Goal: Transaction & Acquisition: Purchase product/service

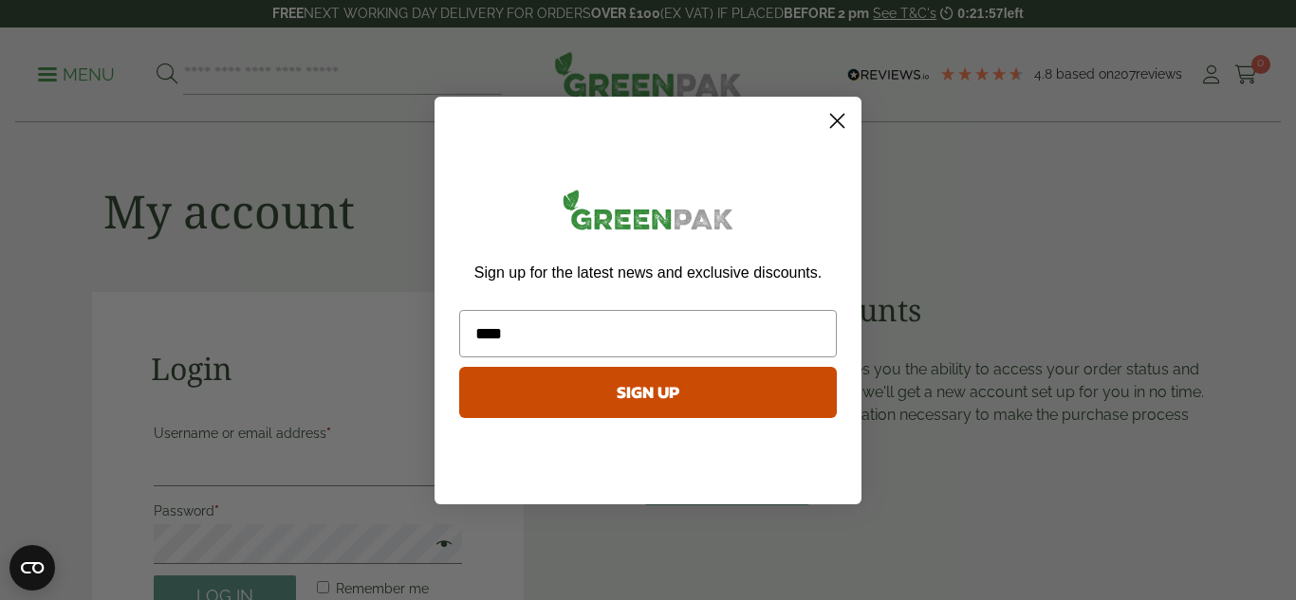
type input "**********"
click at [629, 396] on button "SIGN UP" at bounding box center [648, 392] width 378 height 51
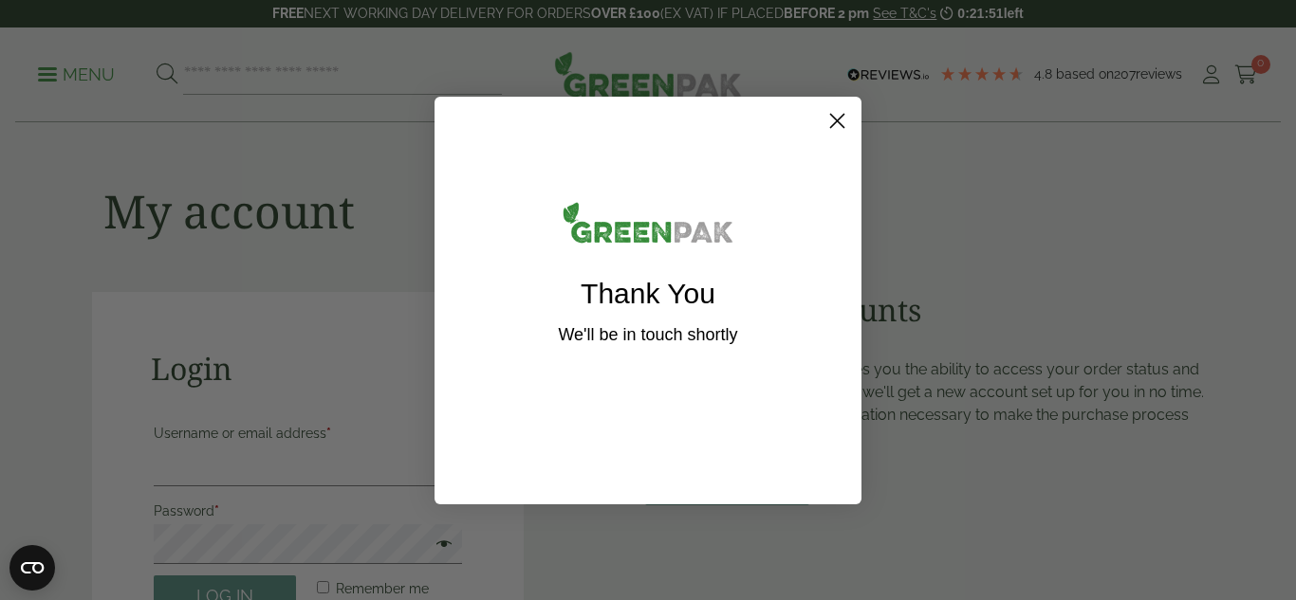
click at [833, 122] on icon "Close dialog" at bounding box center [837, 120] width 13 height 13
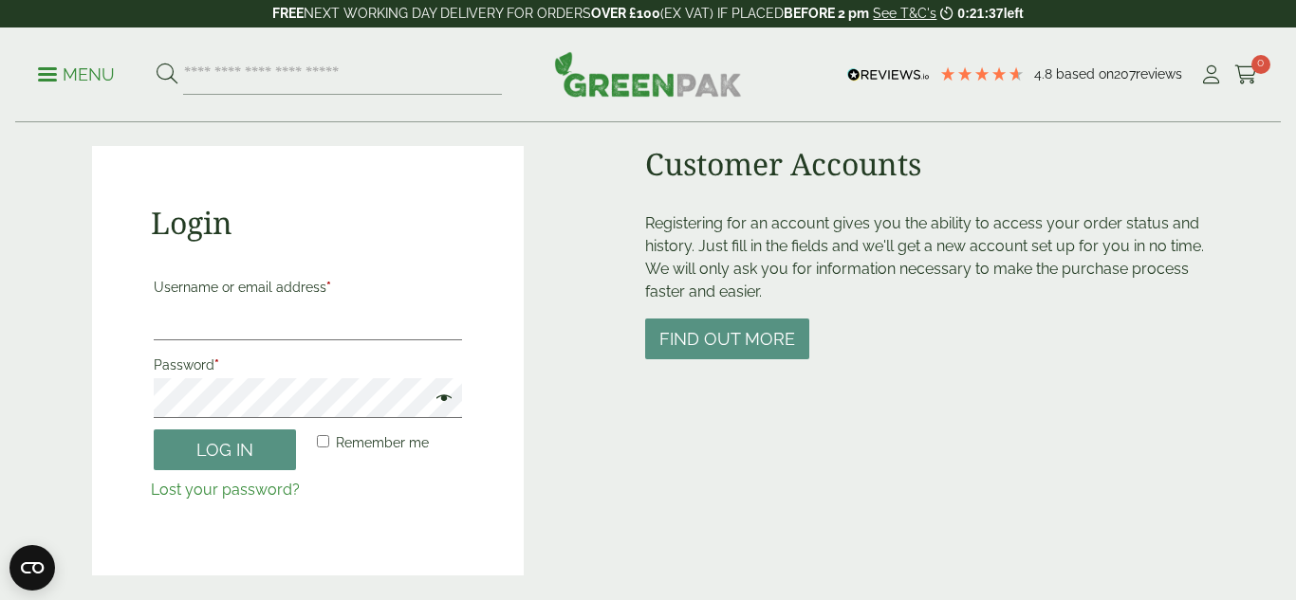
scroll to position [148, 0]
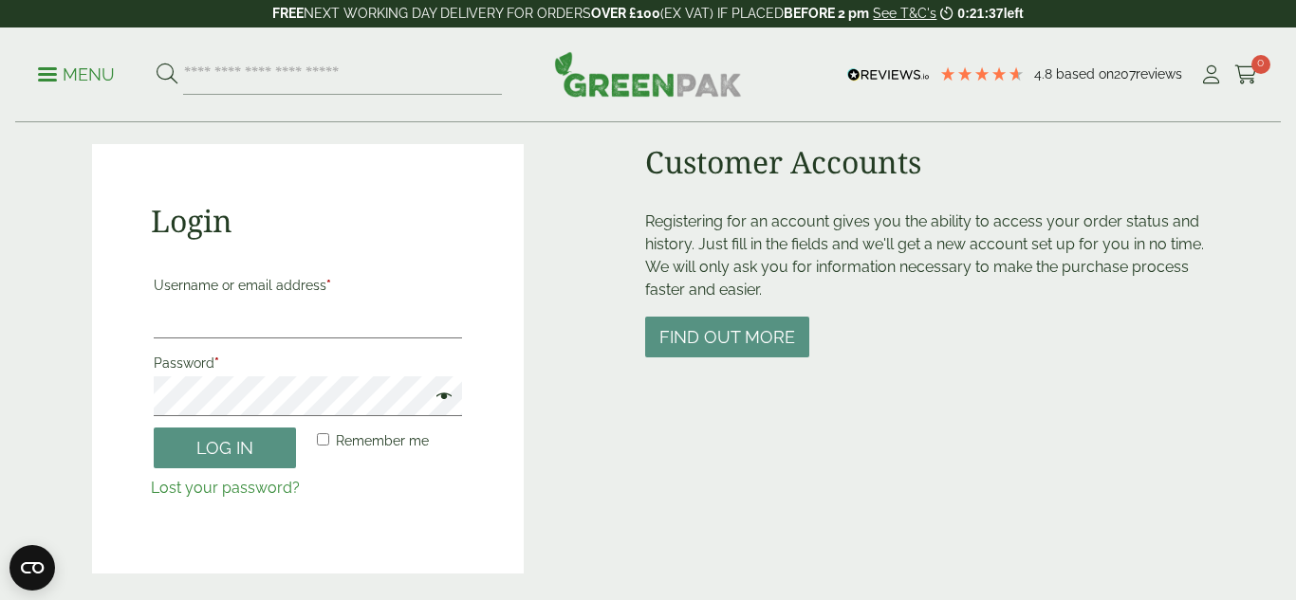
drag, startPoint x: 1295, startPoint y: 48, endPoint x: 1295, endPoint y: 110, distance: 61.7
click at [1295, 110] on div "Menu 4.8 Based on 207" at bounding box center [648, 75] width 1296 height 95
click at [397, 306] on input "Username or email address *" at bounding box center [308, 319] width 308 height 40
type input "**********"
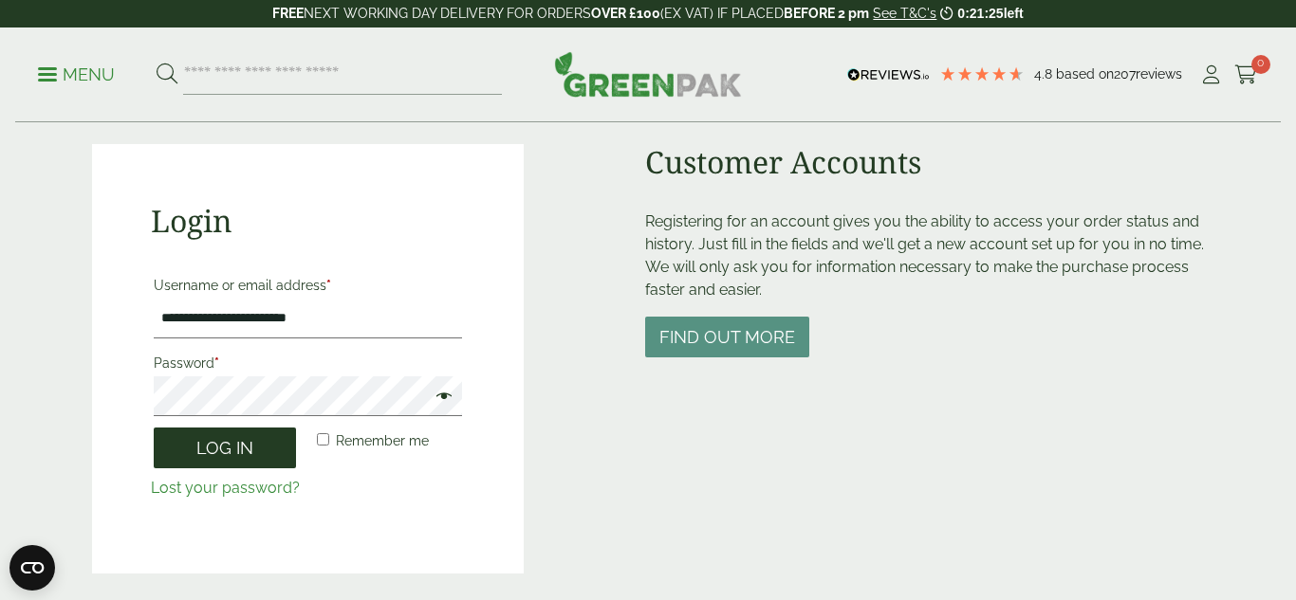
click at [232, 459] on button "Log in" at bounding box center [225, 448] width 142 height 41
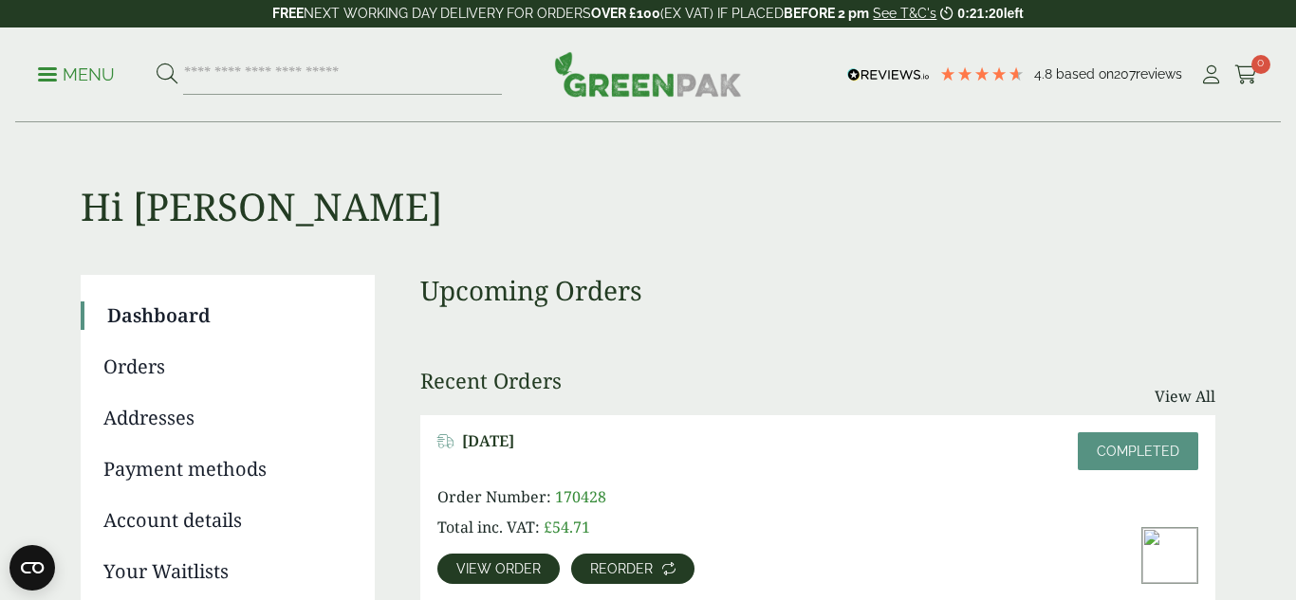
click at [630, 568] on span "Reorder" at bounding box center [621, 569] width 63 height 13
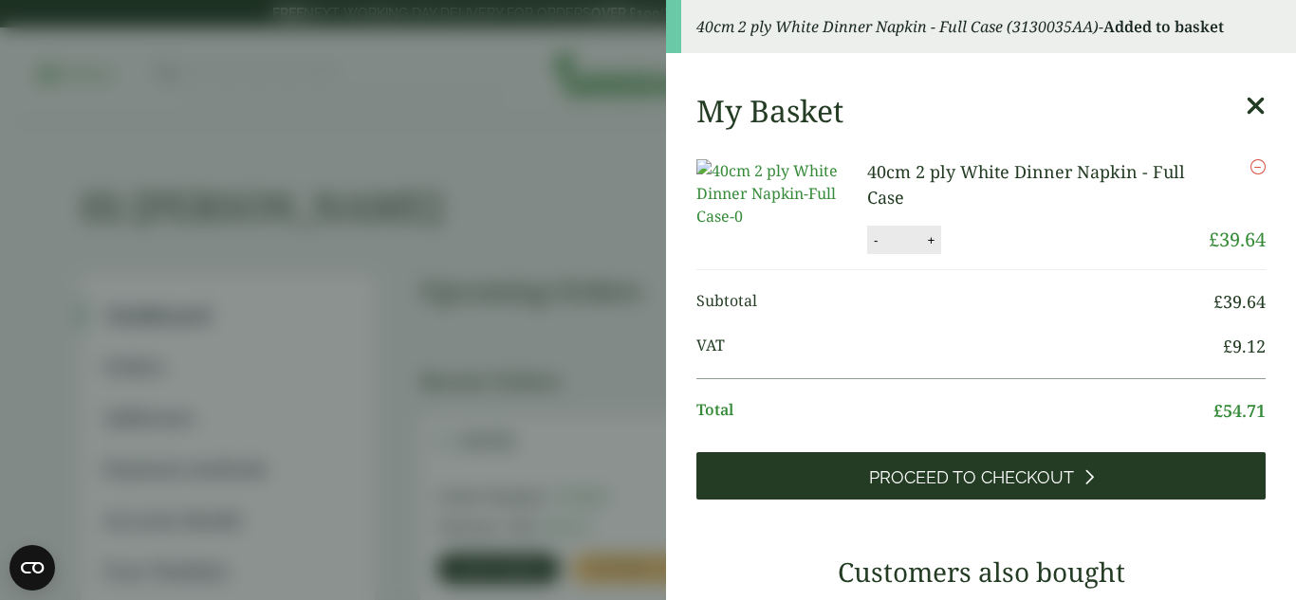
click at [897, 482] on link "Proceed to Checkout" at bounding box center [980, 475] width 569 height 47
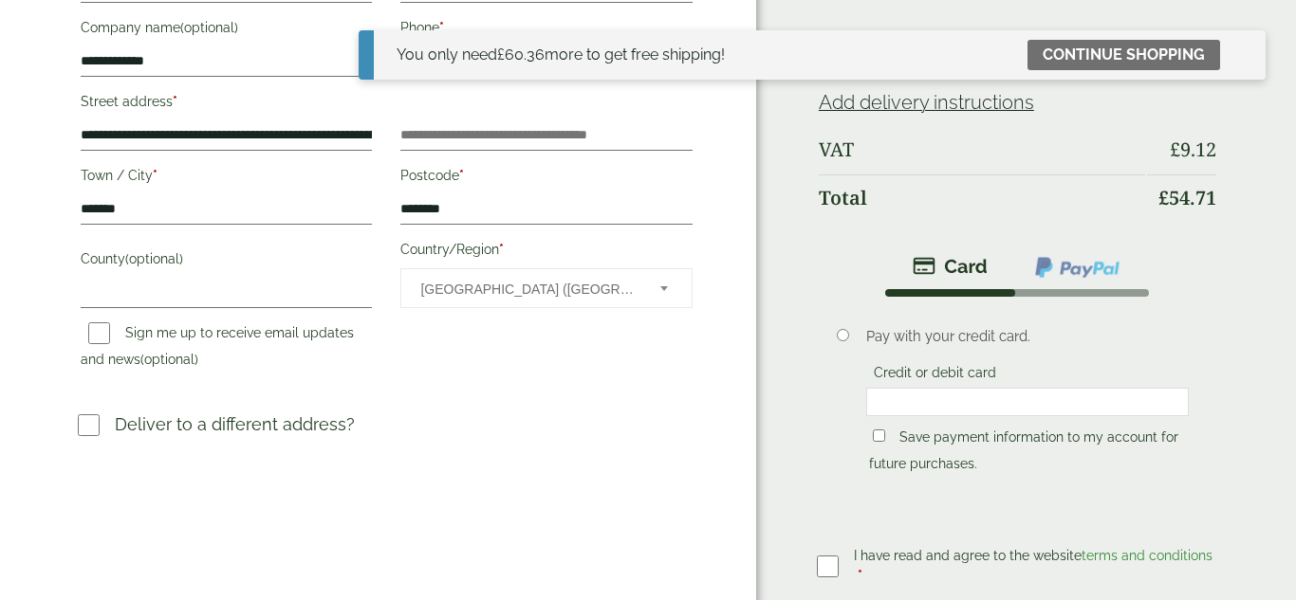
scroll to position [430, 0]
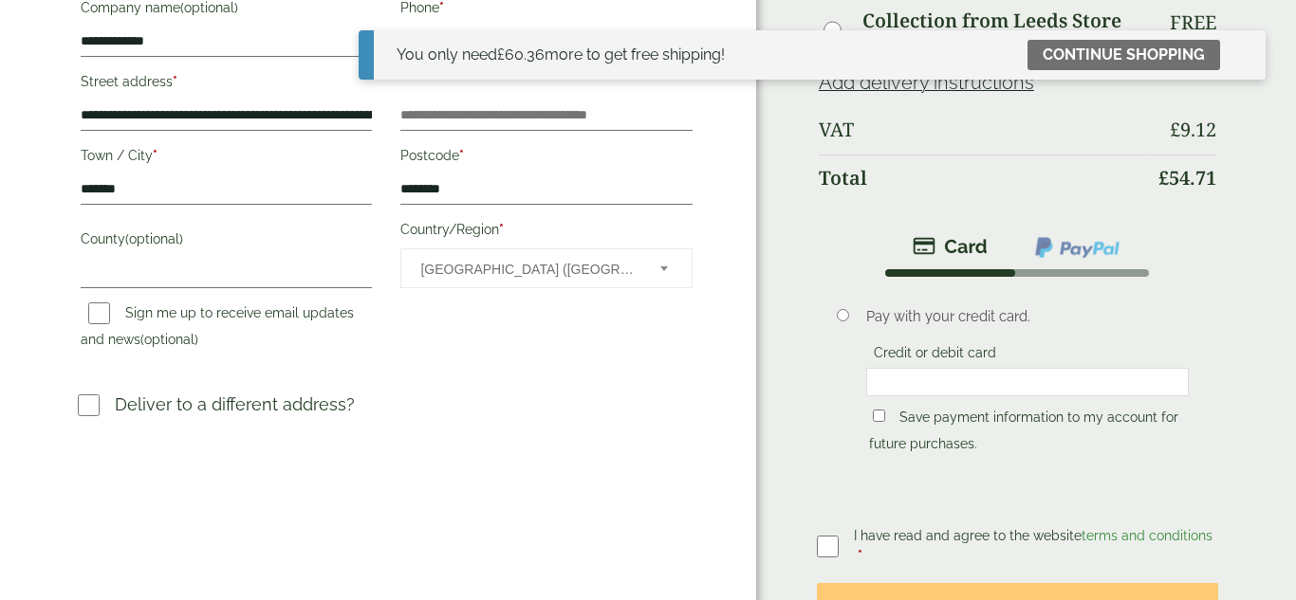
click at [844, 533] on label at bounding box center [835, 546] width 37 height 27
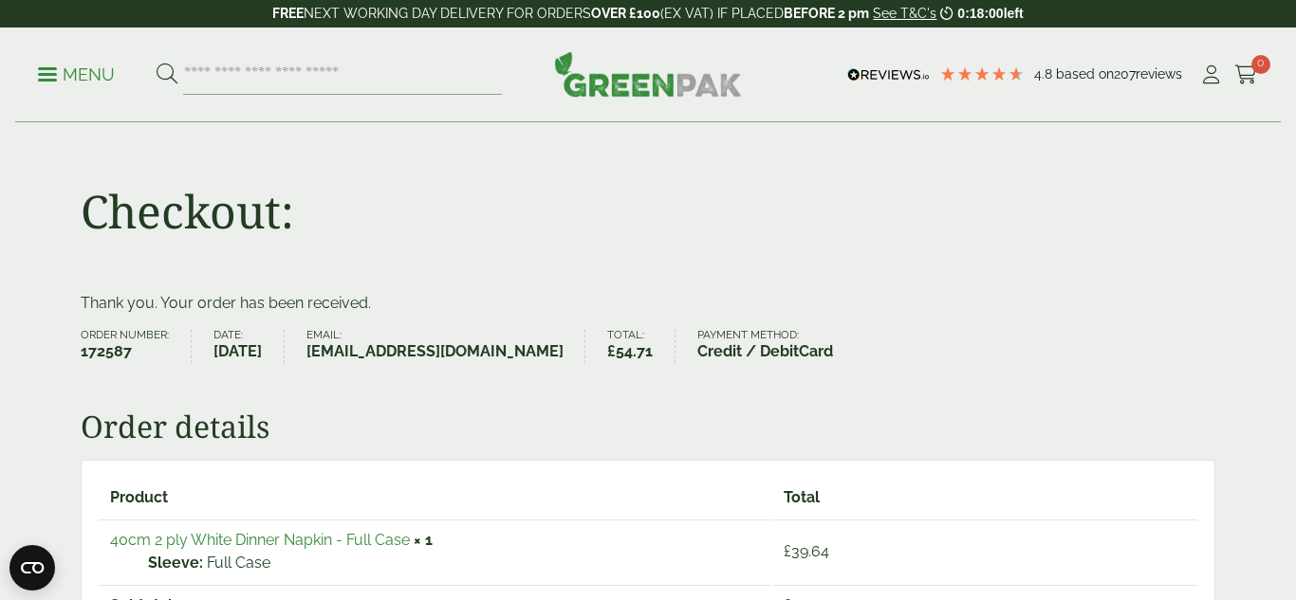
click at [83, 68] on p "Menu" at bounding box center [76, 75] width 77 height 23
click at [1214, 78] on icon at bounding box center [1211, 74] width 24 height 19
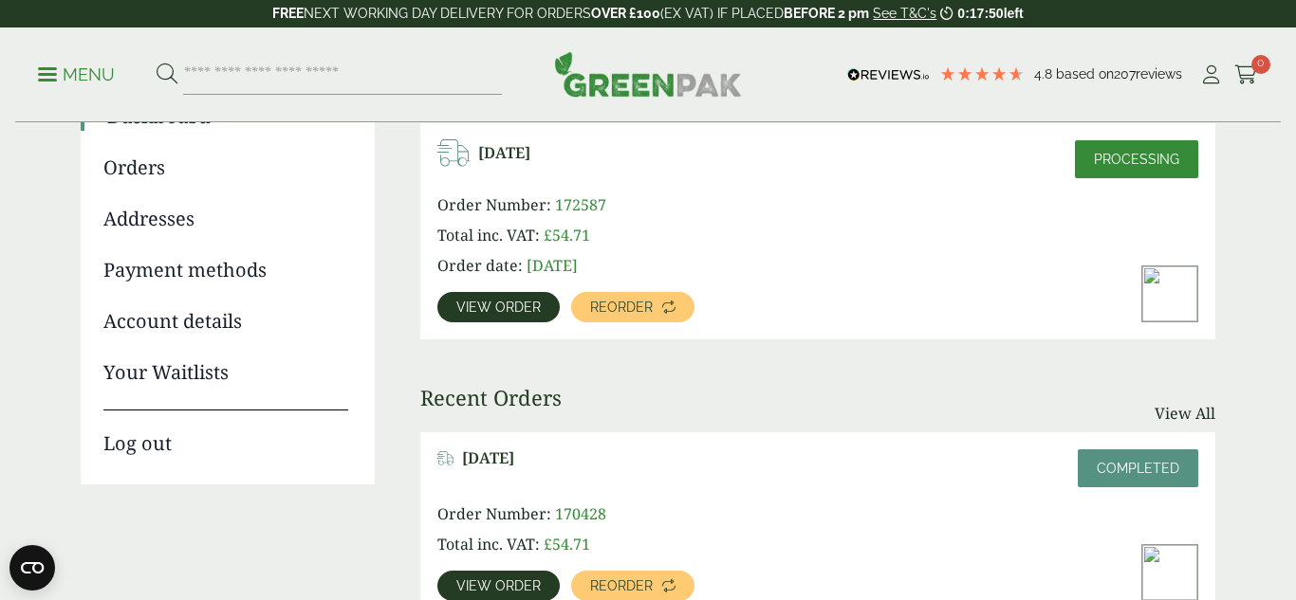
scroll to position [219, 0]
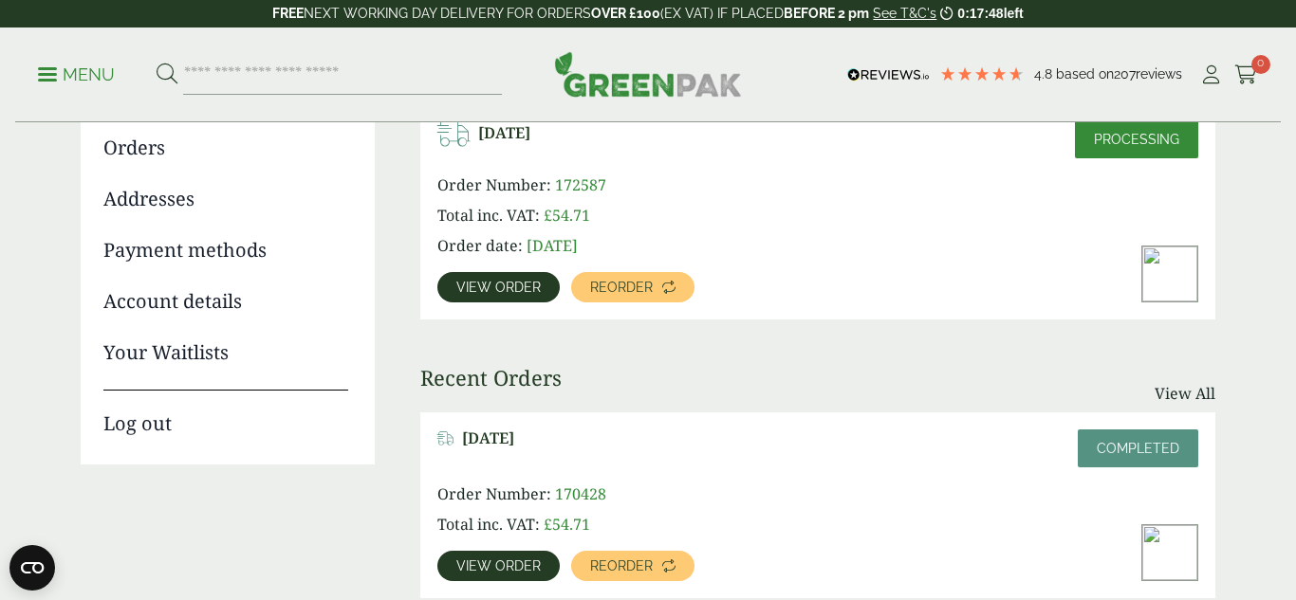
click at [138, 432] on link "Log out" at bounding box center [225, 414] width 245 height 48
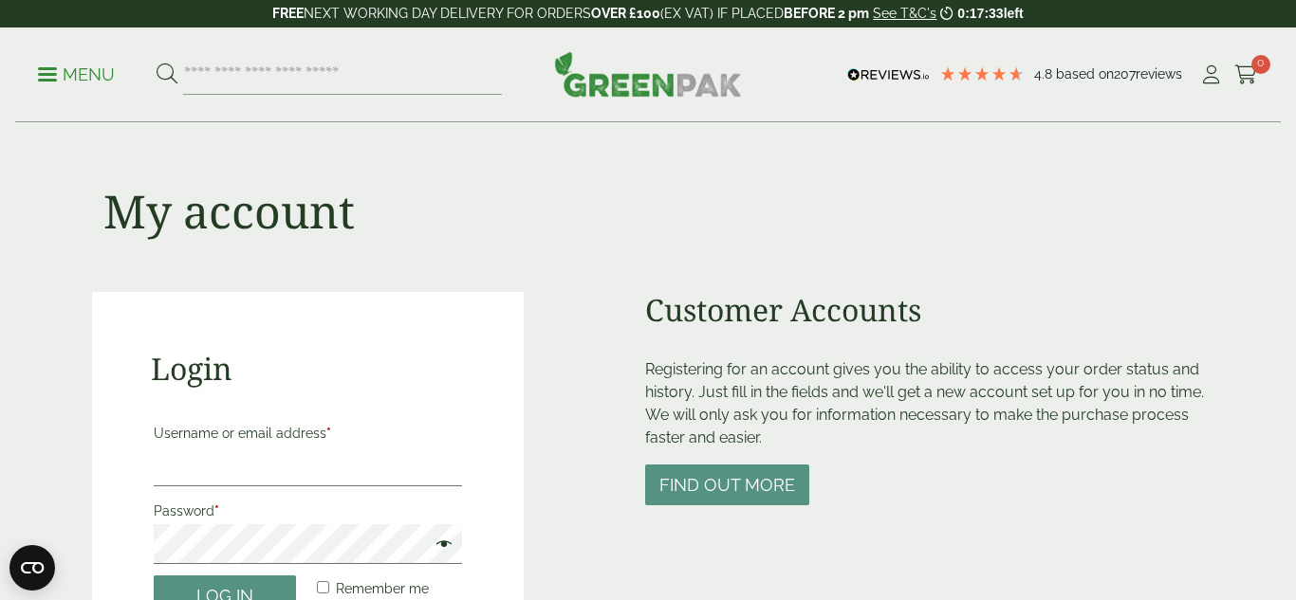
click at [138, 432] on div "Login Username or email address * Password * Remember me Log in Lost your passw…" at bounding box center [308, 507] width 432 height 430
